Goal: Information Seeking & Learning: Understand process/instructions

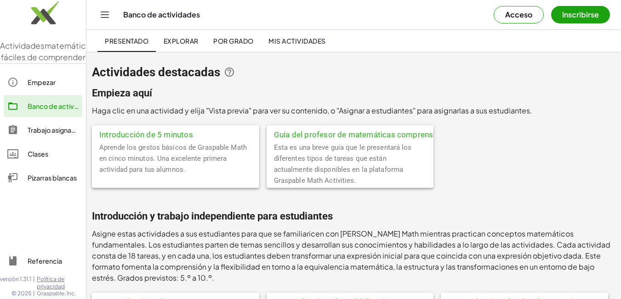
click at [348, 108] on font "Haga clic en una actividad y elija "Vista previa" para ver su contenido, o "Asi…" at bounding box center [312, 111] width 440 height 10
click at [46, 182] on font "Pizarras blancas" at bounding box center [52, 178] width 49 height 8
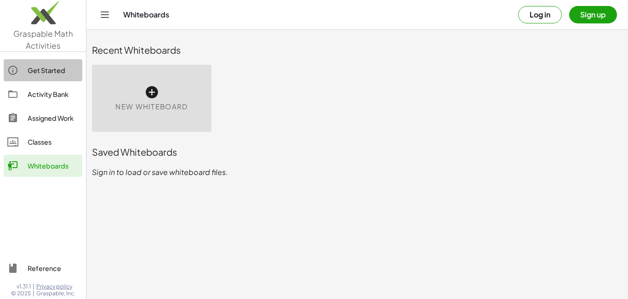
click at [40, 71] on div "Get Started" at bounding box center [53, 70] width 51 height 11
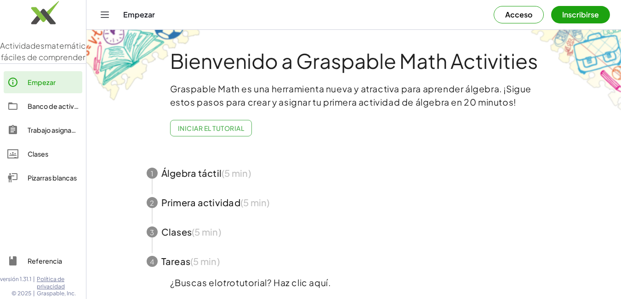
drag, startPoint x: 628, startPoint y: 0, endPoint x: 380, endPoint y: 40, distance: 250.9
click at [380, 40] on div "Bienvenido a Graspable Math Activities" at bounding box center [354, 59] width 460 height 58
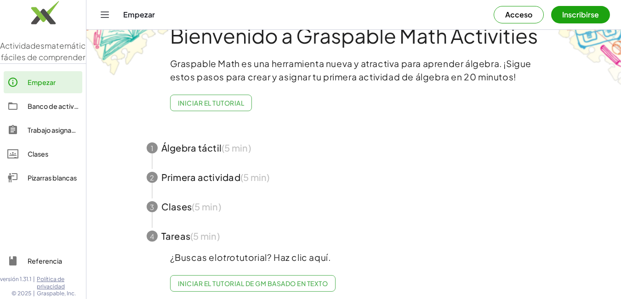
scroll to position [38, 0]
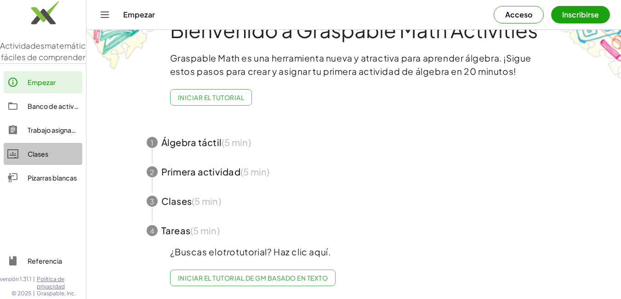
click at [38, 158] on font "Clases" at bounding box center [38, 154] width 21 height 8
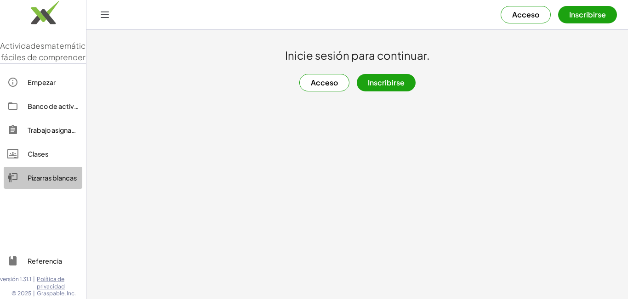
click at [42, 183] on div "Pizarras blancas" at bounding box center [53, 177] width 51 height 11
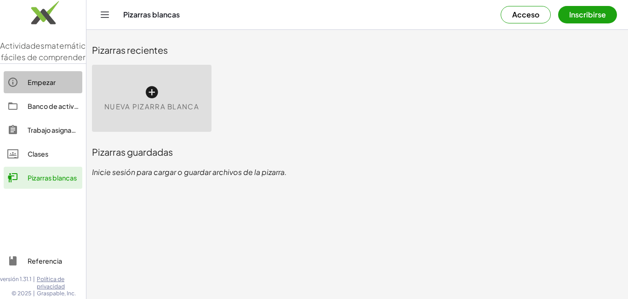
click at [24, 88] on div at bounding box center [17, 82] width 20 height 11
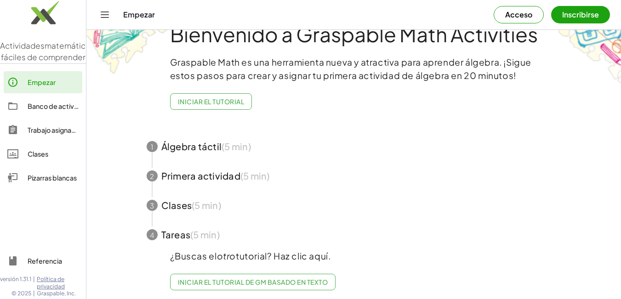
scroll to position [38, 0]
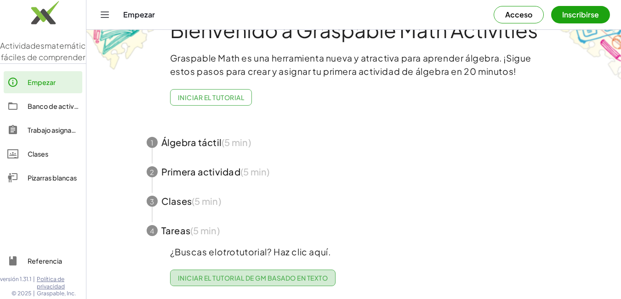
click at [207, 274] on font "Iniciar el tutorial de GM basado en texto" at bounding box center [253, 278] width 150 height 8
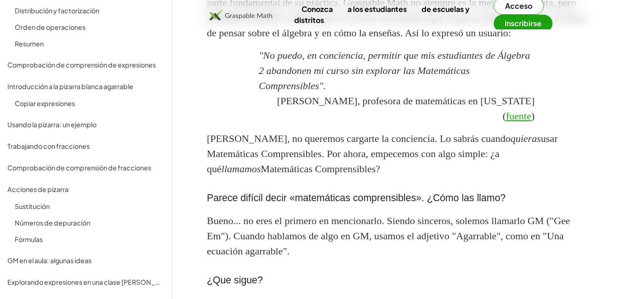
scroll to position [782, 0]
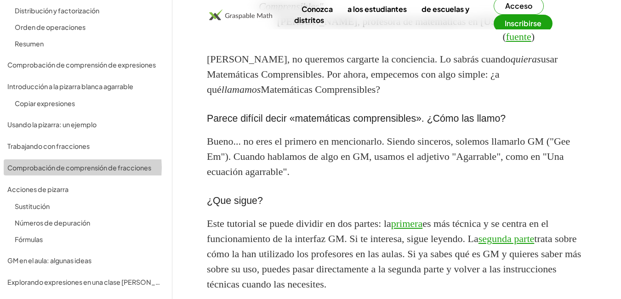
click at [43, 166] on font "Comprobación de comprensión de fracciones" at bounding box center [79, 168] width 144 height 8
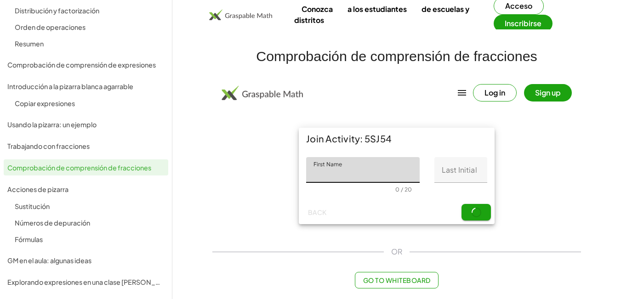
click at [373, 168] on input "First Name" at bounding box center [363, 170] width 114 height 26
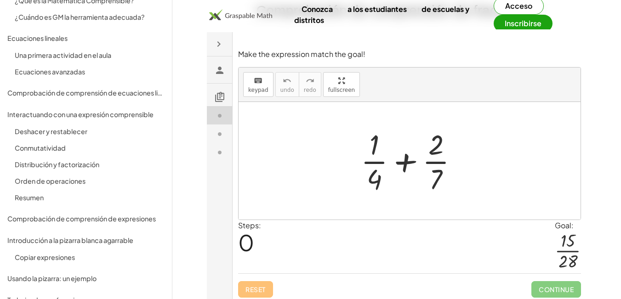
scroll to position [59, 0]
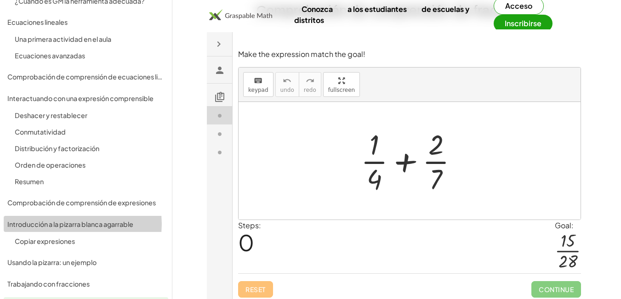
click at [52, 225] on font "Introducción a la pizarra blanca agarrable" at bounding box center [70, 224] width 126 height 8
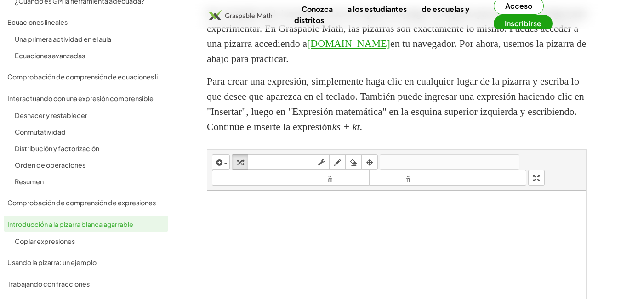
scroll to position [51, 0]
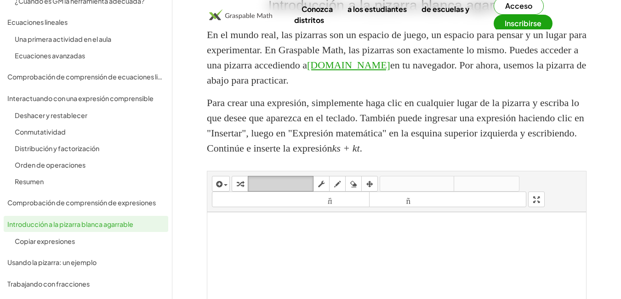
click at [274, 177] on button "teclado teclado" at bounding box center [281, 184] width 66 height 16
click at [276, 180] on font "teclado" at bounding box center [280, 184] width 61 height 9
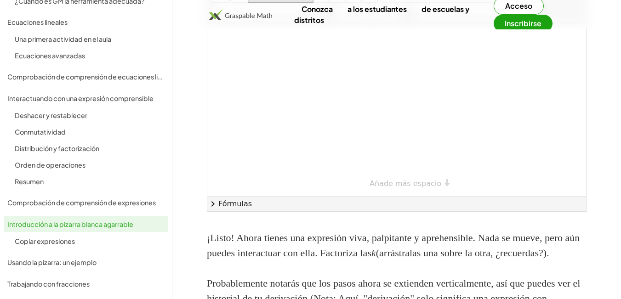
scroll to position [281, 0]
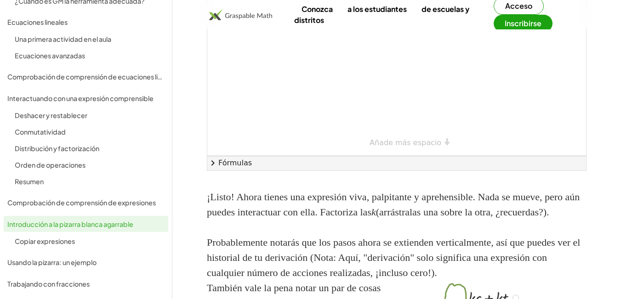
click at [364, 94] on div at bounding box center [396, 69] width 379 height 173
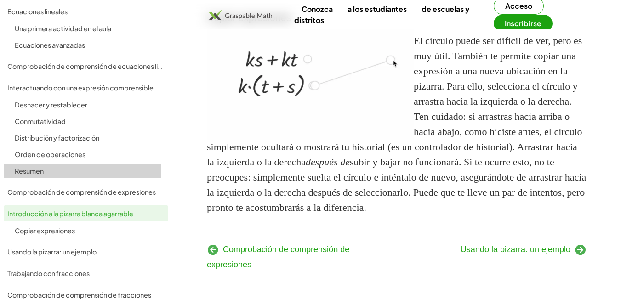
scroll to position [92, 0]
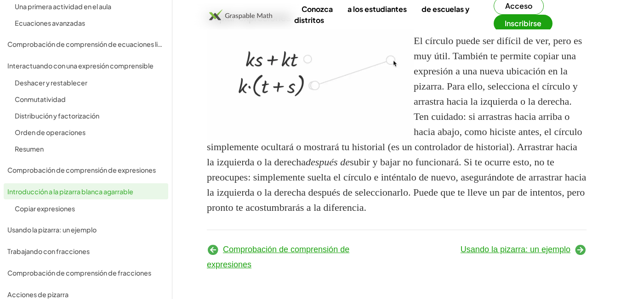
drag, startPoint x: 124, startPoint y: 190, endPoint x: 118, endPoint y: 182, distance: 10.5
click at [118, 182] on div "Cómo usar las matemáticas comprensibles ¿Qué es la Matemática Comprensible? ¿Cu…" at bounding box center [86, 164] width 172 height 482
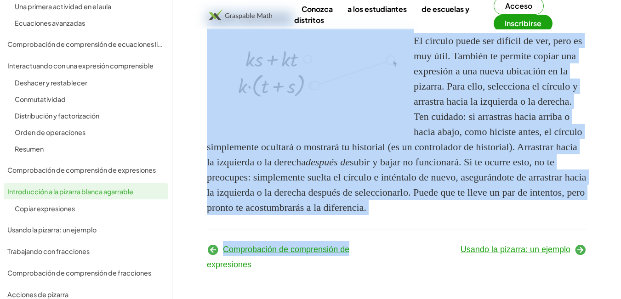
scroll to position [0, 0]
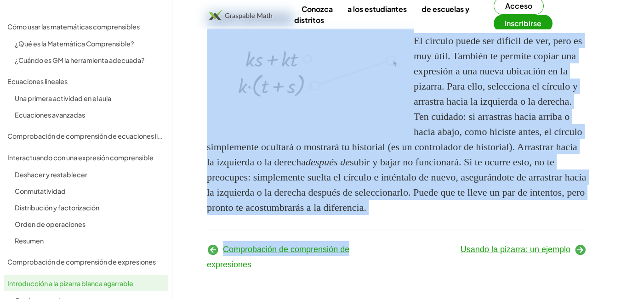
drag, startPoint x: 382, startPoint y: 232, endPoint x: 378, endPoint y: 220, distance: 12.2
